Goal: Check status

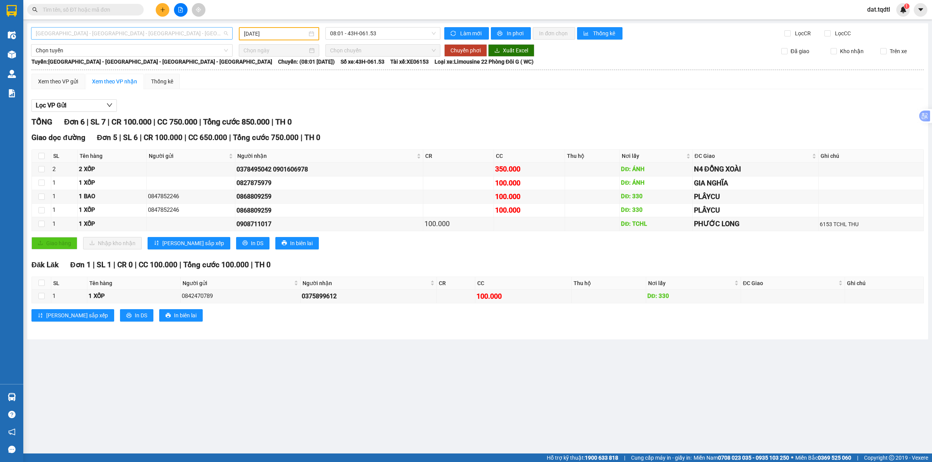
click at [158, 32] on span "[GEOGRAPHIC_DATA] - [GEOGRAPHIC_DATA] - [GEOGRAPHIC_DATA] - [GEOGRAPHIC_DATA]" at bounding box center [132, 34] width 192 height 12
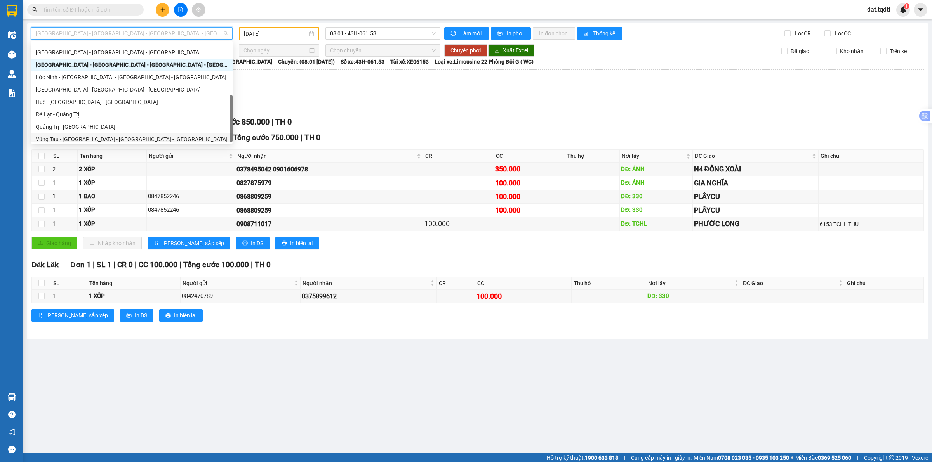
scroll to position [162, 0]
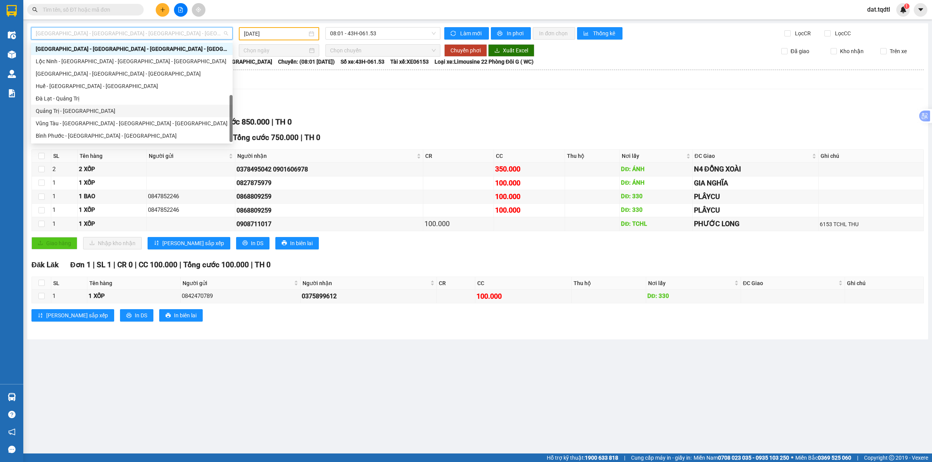
click at [113, 111] on div "Quảng Trị - [GEOGRAPHIC_DATA]" at bounding box center [132, 111] width 192 height 9
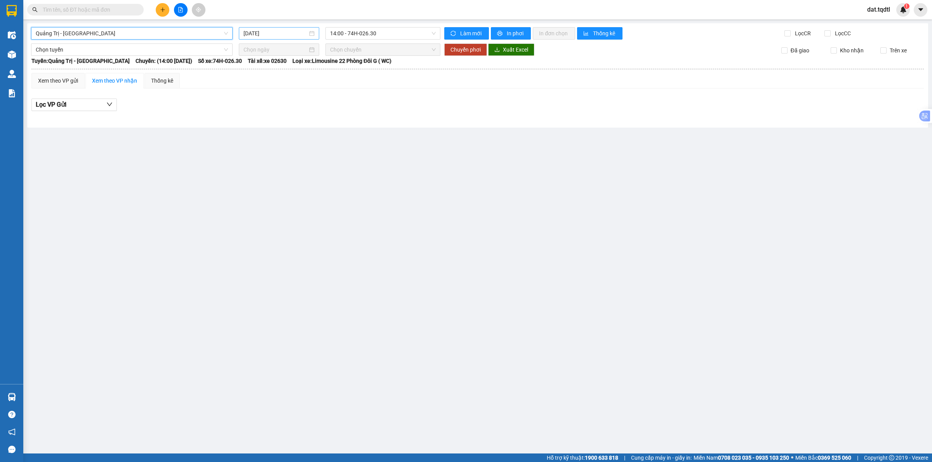
click at [252, 30] on input "[DATE]" at bounding box center [275, 33] width 64 height 9
click at [252, 104] on div "12" at bounding box center [250, 101] width 9 height 9
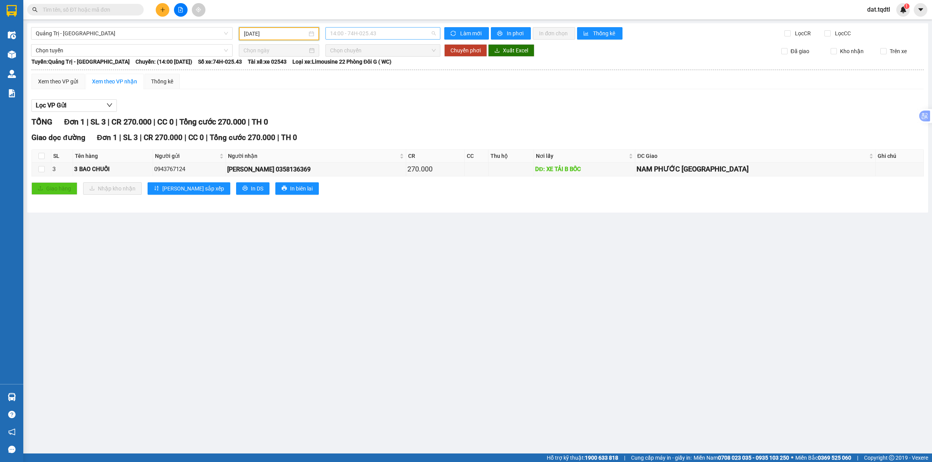
click at [375, 34] on span "14:00 - 74H-025.43" at bounding box center [383, 34] width 106 height 12
click at [370, 35] on span "14:00 - 74H-025.43" at bounding box center [383, 34] width 106 height 12
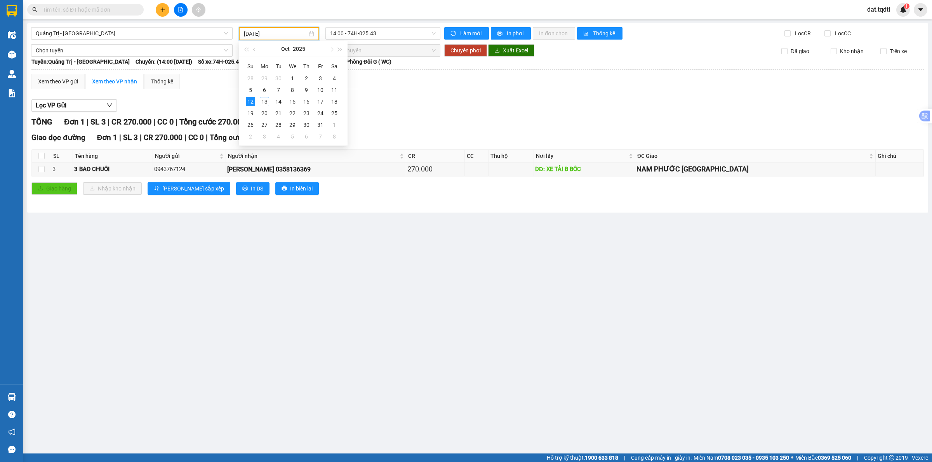
click at [264, 34] on input "[DATE]" at bounding box center [275, 34] width 63 height 9
click at [334, 87] on div "11" at bounding box center [334, 89] width 9 height 9
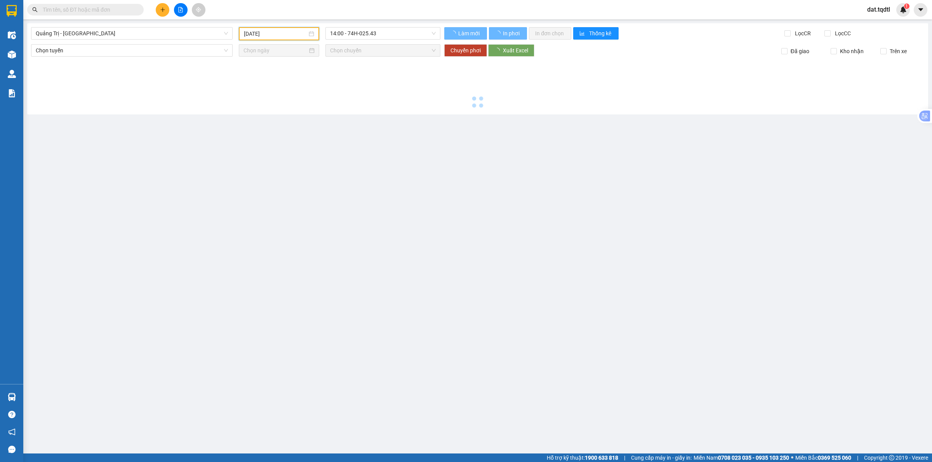
type input "[DATE]"
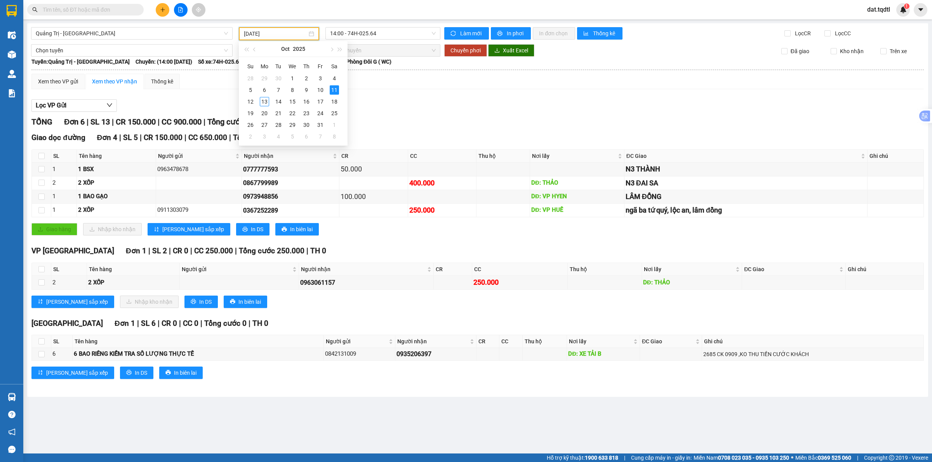
click at [806, 74] on div "Xem theo VP gửi Xem theo VP nhận Thống kê" at bounding box center [477, 82] width 892 height 16
